Goal: Navigation & Orientation: Go to known website

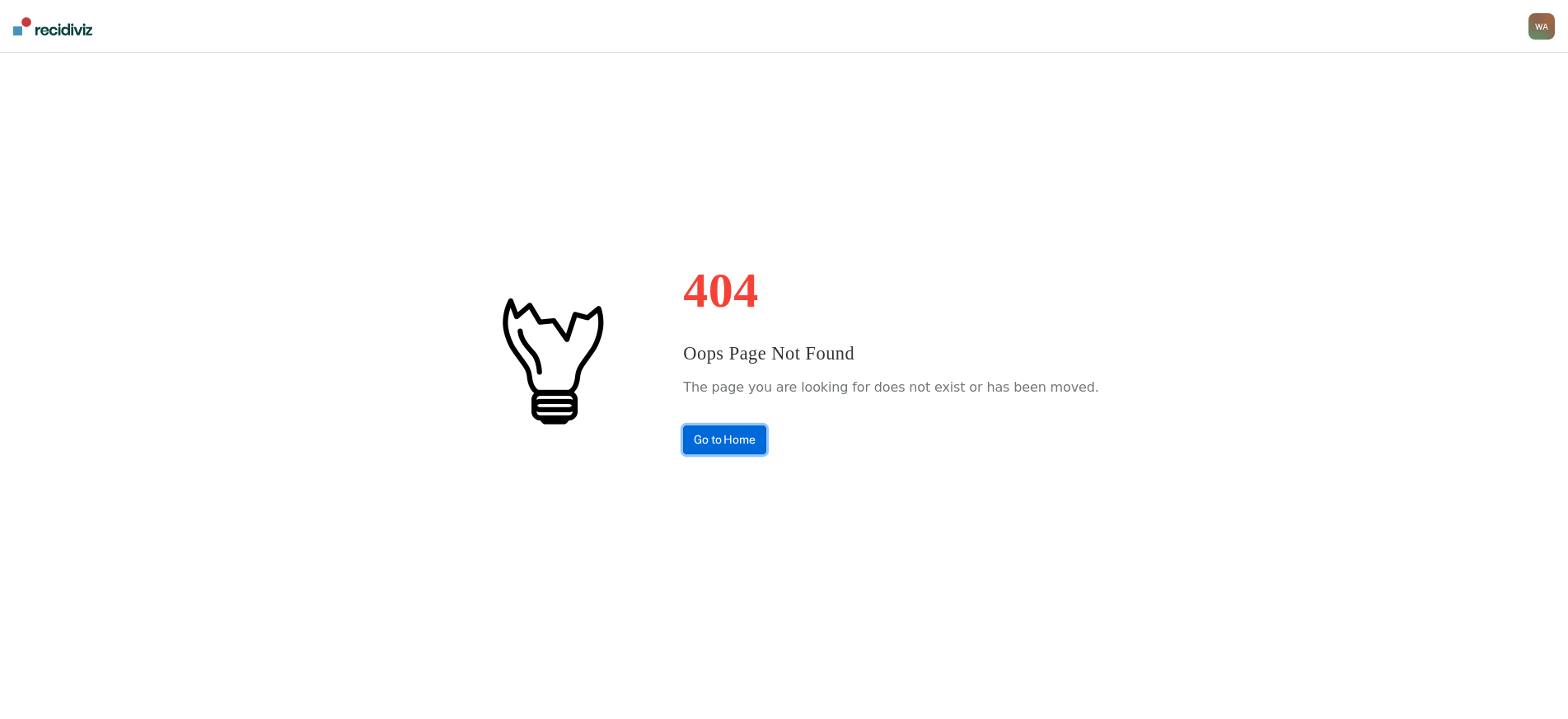
click at [742, 445] on link "Go to Home" at bounding box center [725, 440] width 84 height 29
